Goal: Task Accomplishment & Management: Use online tool/utility

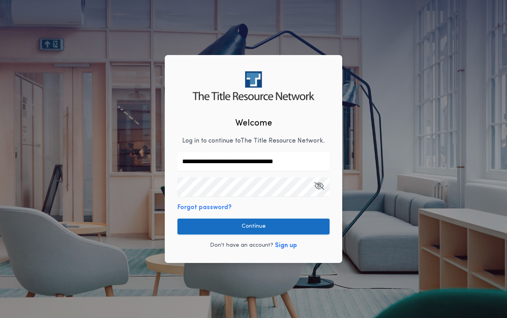
click at [237, 225] on button "Continue" at bounding box center [253, 227] width 152 height 16
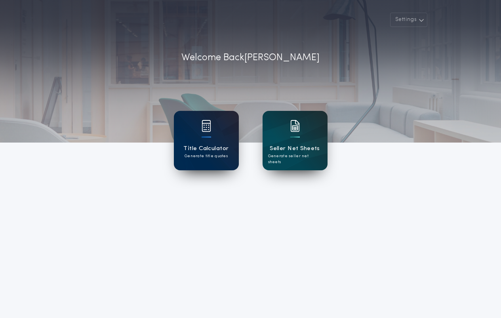
click at [218, 159] on div "Title Calculator Generate title quotes" at bounding box center [206, 140] width 65 height 59
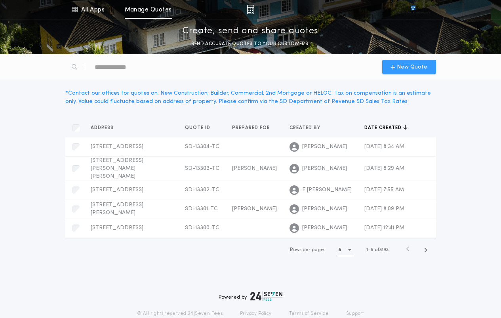
click at [422, 65] on span "New Quote" at bounding box center [412, 67] width 31 height 8
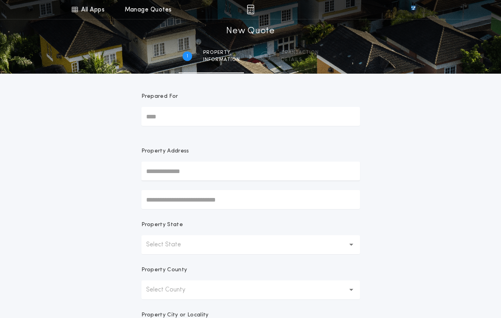
click at [198, 170] on input "text" at bounding box center [250, 171] width 219 height 19
click at [476, 223] on div "All Apps Title Calculator Seller Net Sheets Menu All Apps Manage Quotes 1 /2 Ne…" at bounding box center [250, 226] width 501 height 453
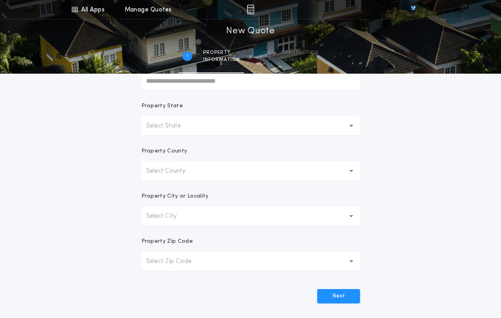
click at [191, 126] on p "Select State" at bounding box center [170, 126] width 48 height 10
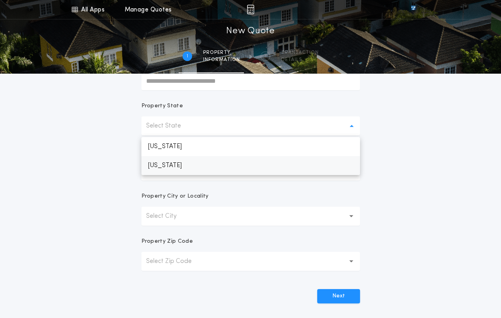
click at [173, 166] on p "[US_STATE]" at bounding box center [250, 165] width 219 height 19
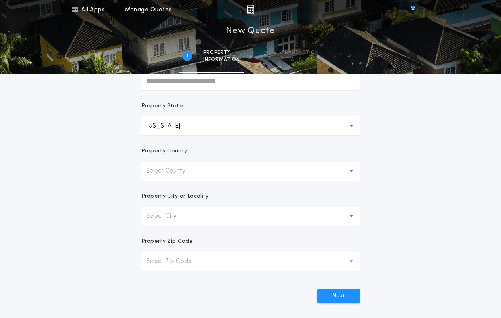
click at [175, 174] on p "Select County" at bounding box center [172, 171] width 52 height 10
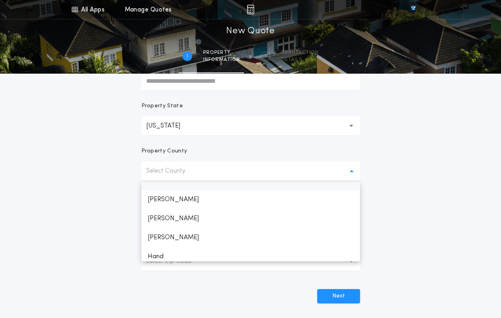
scroll to position [513, 0]
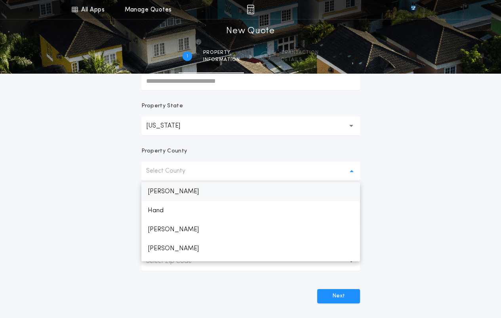
click at [166, 193] on p "[PERSON_NAME]" at bounding box center [250, 191] width 219 height 19
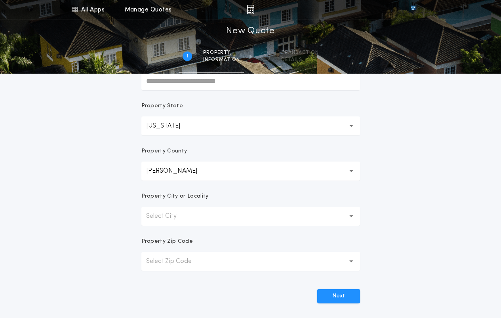
click at [191, 219] on button "Select City" at bounding box center [250, 216] width 219 height 19
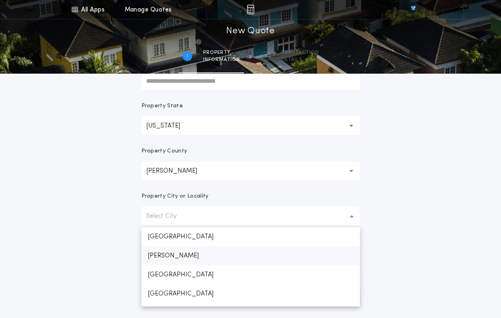
click at [172, 255] on p "[PERSON_NAME]" at bounding box center [250, 255] width 219 height 19
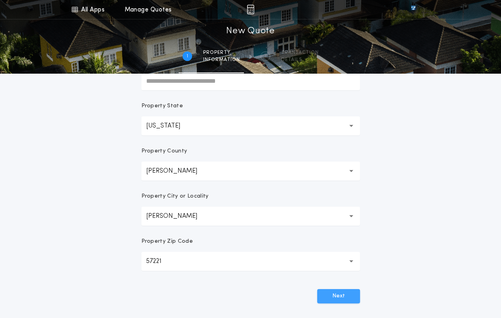
click at [339, 297] on button "Next" at bounding box center [338, 296] width 43 height 14
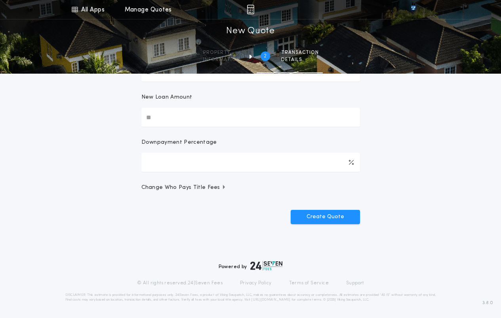
scroll to position [118, 0]
click at [204, 116] on input "New Loan Amount" at bounding box center [250, 117] width 219 height 19
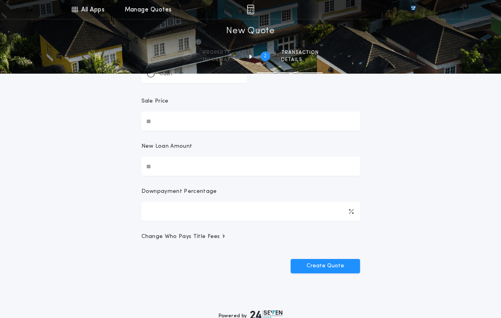
scroll to position [0, 0]
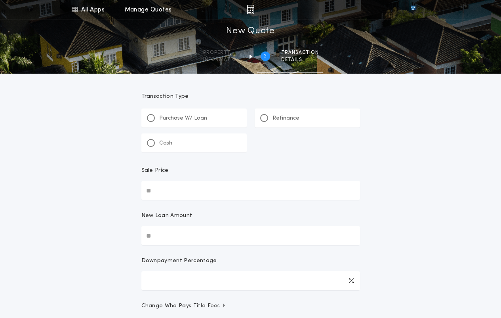
click at [280, 118] on p "Refinance" at bounding box center [286, 118] width 27 height 8
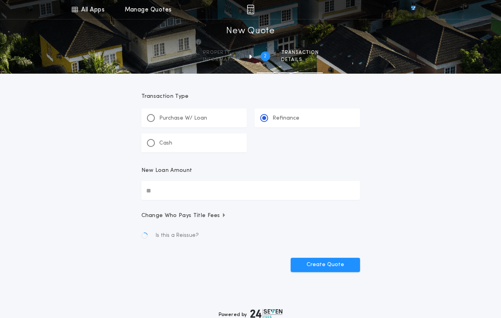
click at [192, 192] on input "New Loan Amount" at bounding box center [250, 190] width 219 height 19
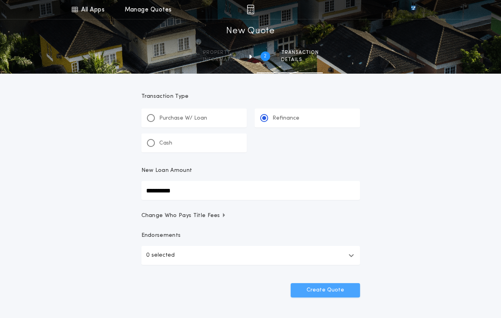
type input "**********"
click at [344, 288] on button "Create Quote" at bounding box center [325, 290] width 69 height 14
